Goal: Task Accomplishment & Management: Manage account settings

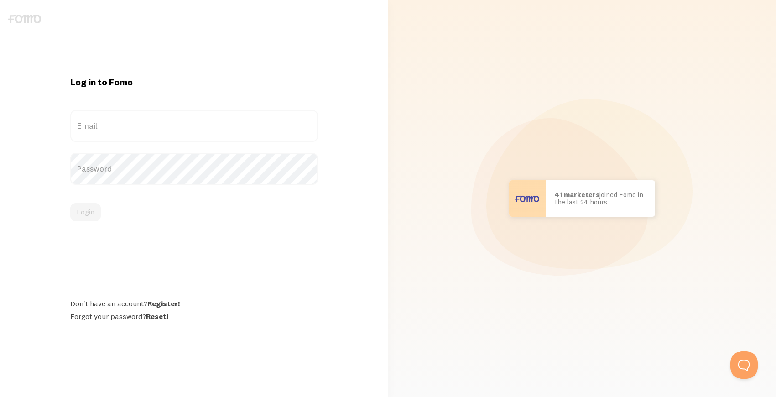
click at [107, 129] on label "Email" at bounding box center [194, 126] width 248 height 32
click at [107, 129] on input "Email" at bounding box center [194, 126] width 248 height 32
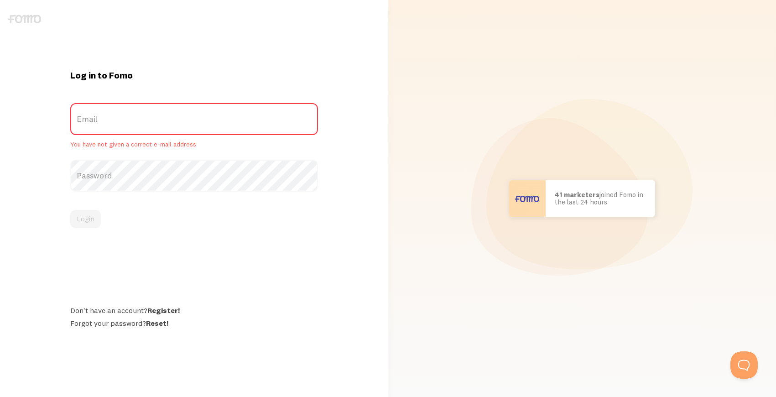
click at [91, 125] on label "Email" at bounding box center [194, 119] width 248 height 32
click at [91, 125] on input "Email" at bounding box center [194, 119] width 248 height 32
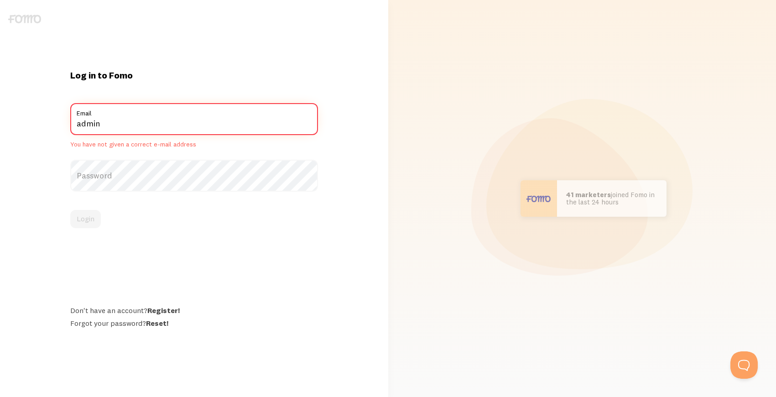
type input "[EMAIL_ADDRESS][DOMAIN_NAME]"
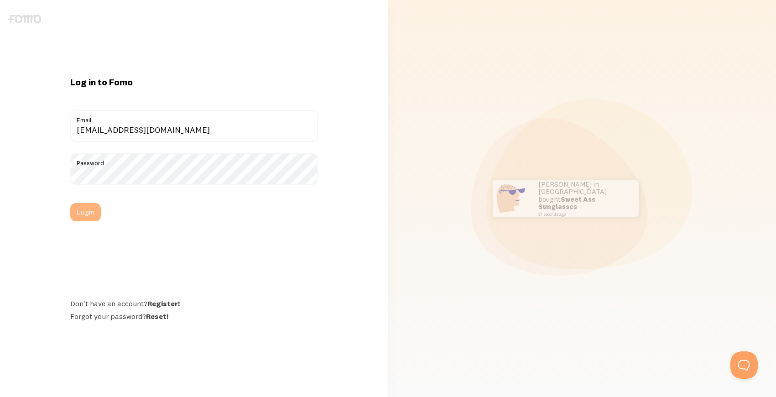
click at [90, 214] on button "Login" at bounding box center [85, 212] width 31 height 18
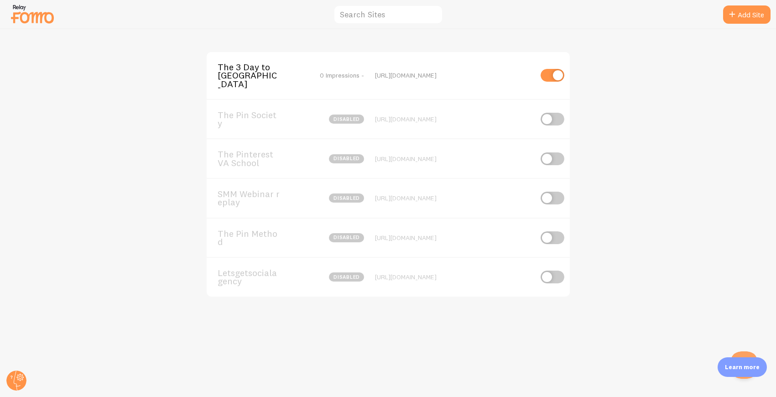
click at [557, 70] on input "checkbox" at bounding box center [553, 75] width 24 height 13
checkbox input "false"
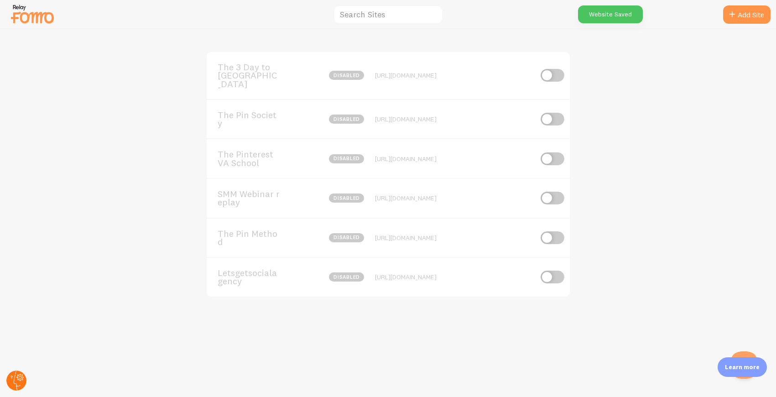
click at [14, 383] on icon at bounding box center [17, 380] width 7 height 20
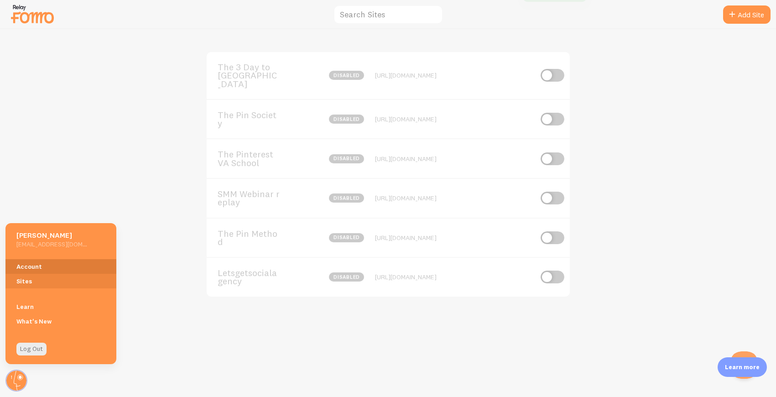
click at [36, 263] on link "Account" at bounding box center [60, 266] width 111 height 15
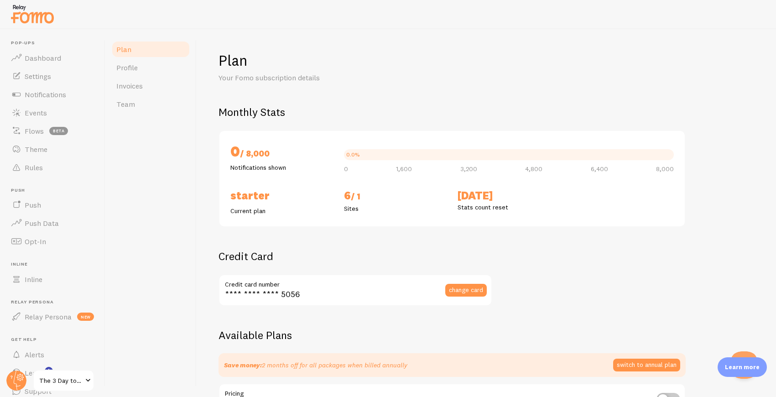
checkbox input "true"
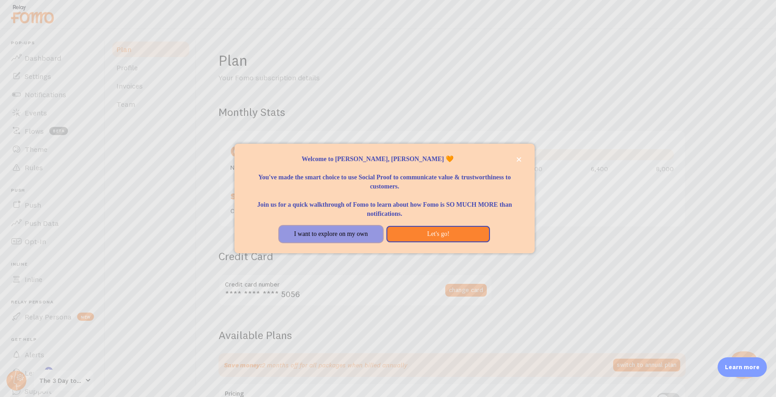
click at [359, 229] on button "I want to explore on my own" at bounding box center [331, 234] width 104 height 16
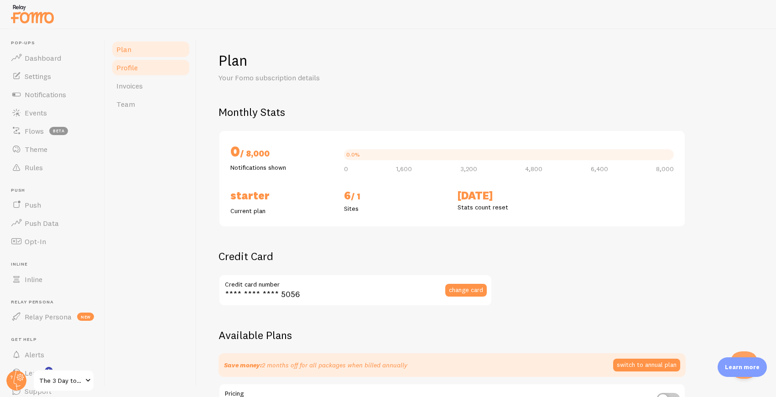
click at [146, 70] on link "Profile" at bounding box center [151, 67] width 80 height 18
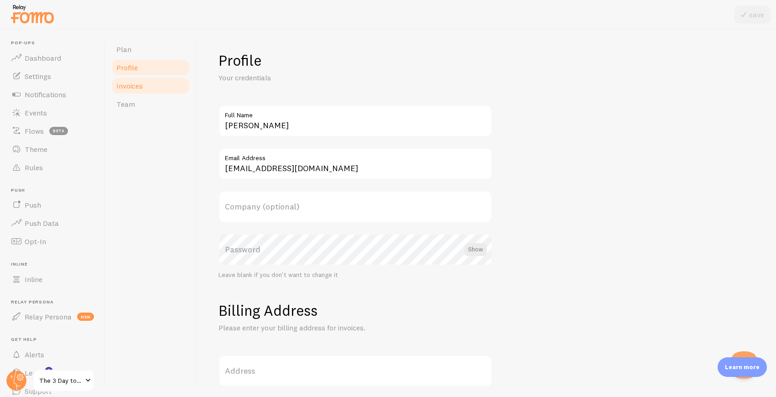
click at [142, 89] on span "Invoices" at bounding box center [129, 85] width 26 height 9
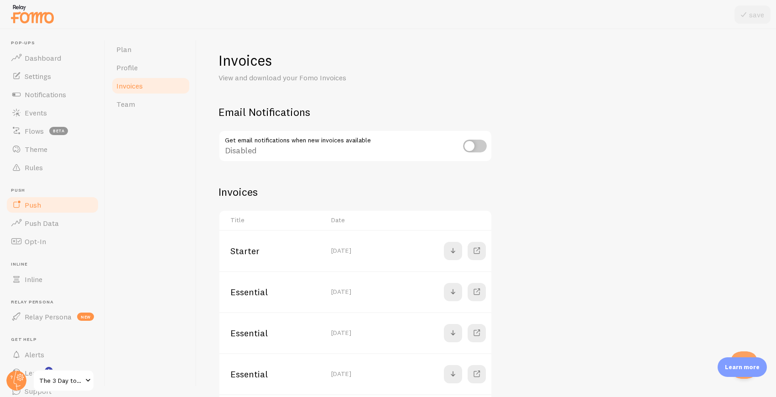
scroll to position [36, 0]
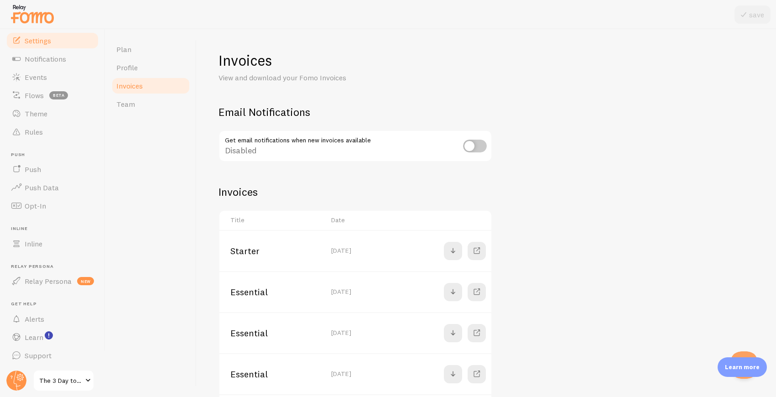
click at [45, 45] on link "Settings" at bounding box center [52, 40] width 94 height 18
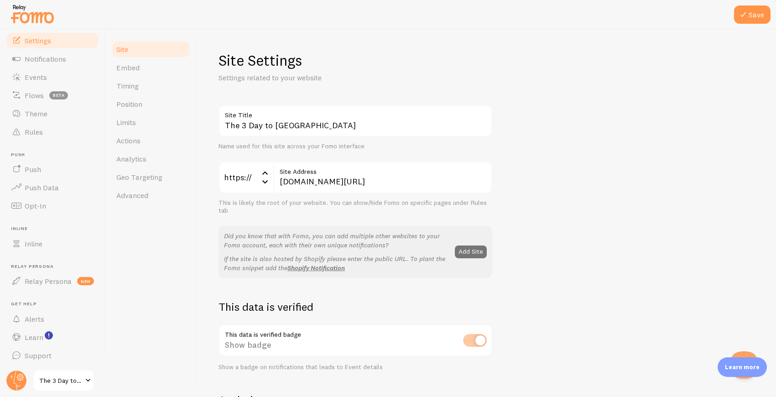
click at [57, 381] on span "The 3 Day to [GEOGRAPHIC_DATA]" at bounding box center [60, 380] width 43 height 11
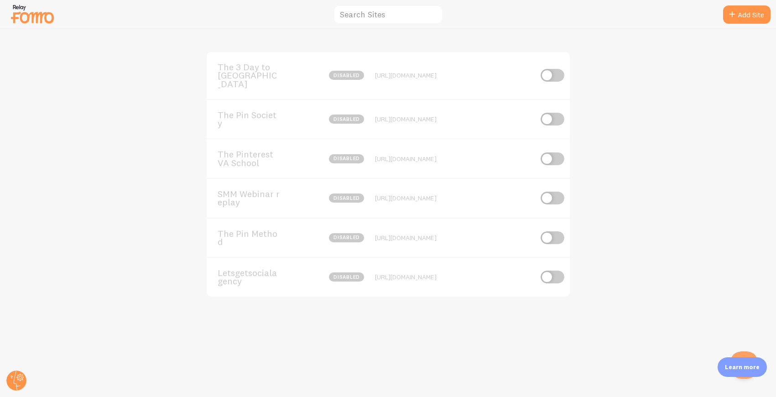
click at [7, 388] on div at bounding box center [16, 381] width 22 height 22
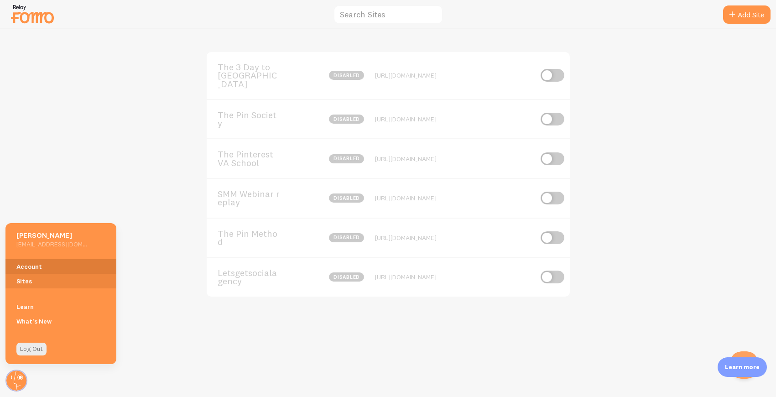
click at [71, 262] on link "Account" at bounding box center [60, 266] width 111 height 15
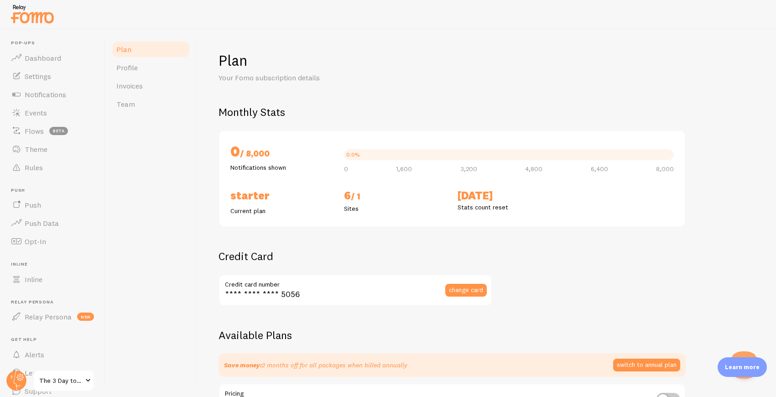
checkbox input "true"
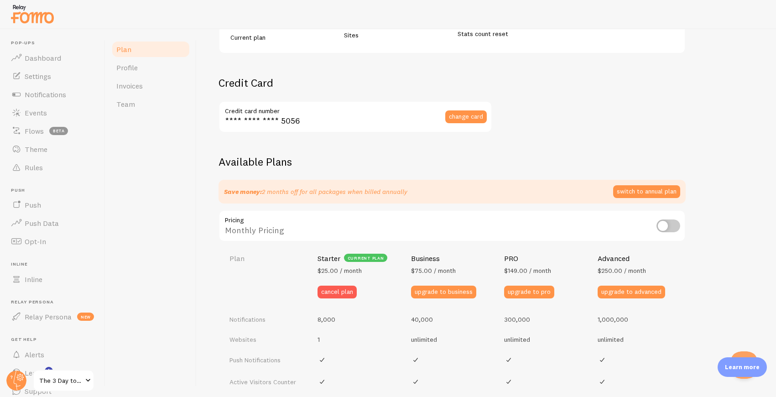
scroll to position [209, 0]
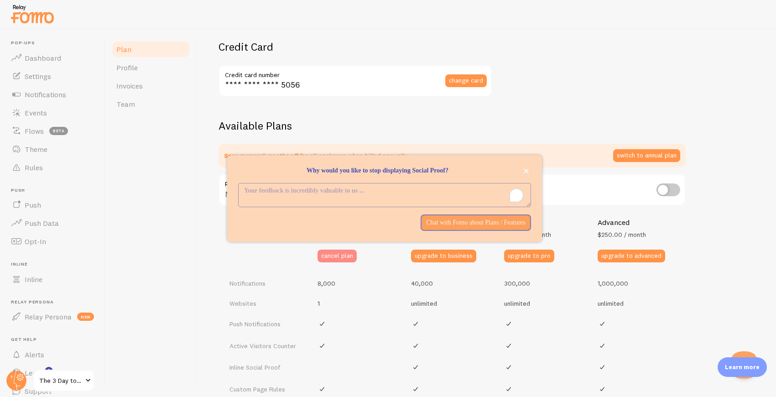
click at [332, 258] on button "cancel plan" at bounding box center [337, 256] width 39 height 13
